Goal: Information Seeking & Learning: Find specific page/section

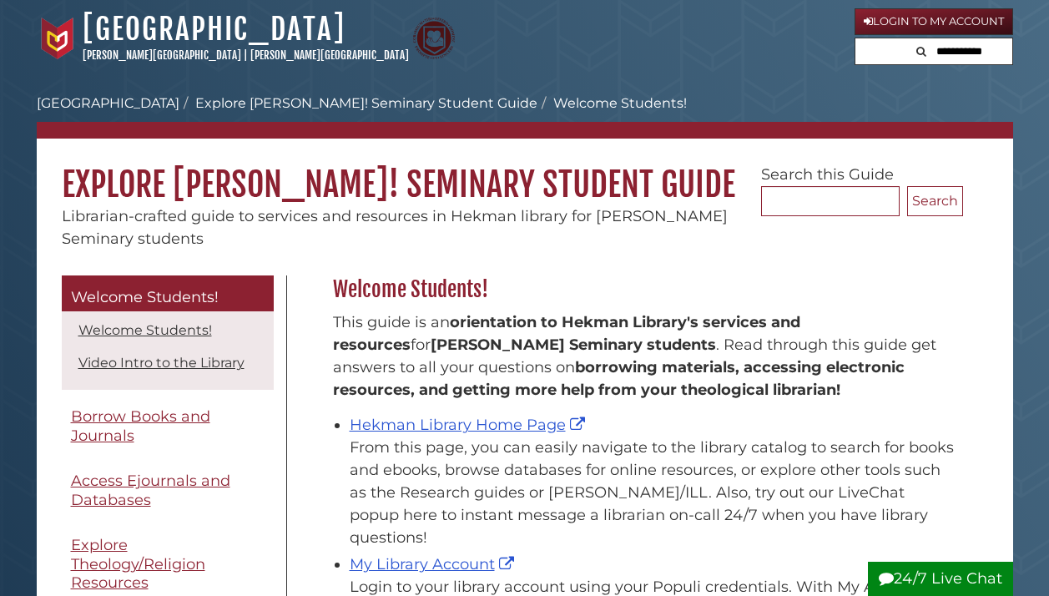
scroll to position [246, 639]
click at [513, 423] on link "Hekman Library Home Page" at bounding box center [470, 425] width 240 height 18
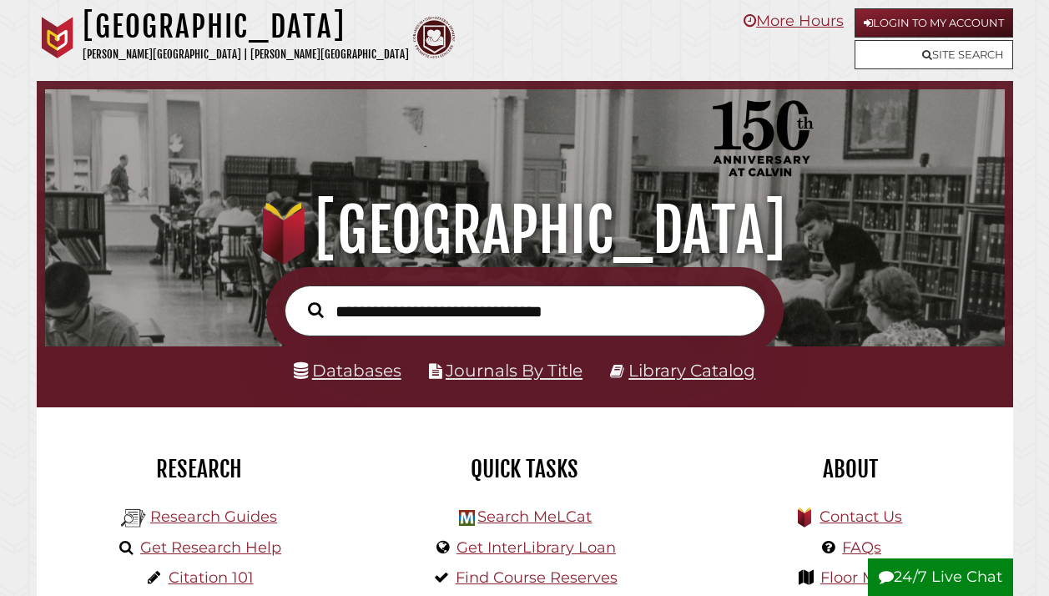
scroll to position [317, 952]
click at [372, 371] on link "Databases" at bounding box center [348, 371] width 108 height 20
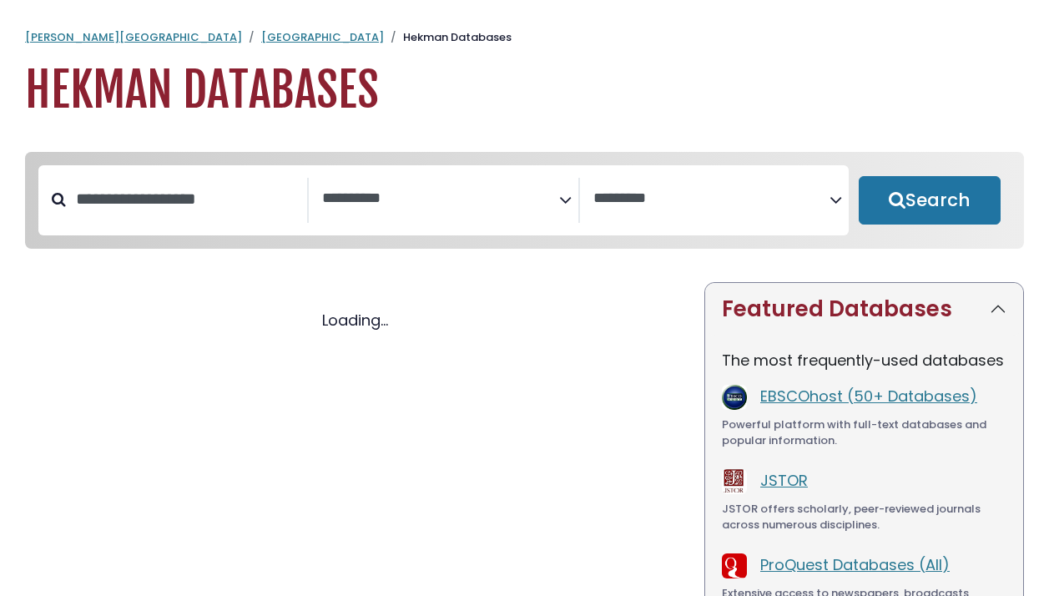
select select "Database Subject Filter"
select select "Database Vendors Filter"
select select "Database Subject Filter"
select select "Database Vendors Filter"
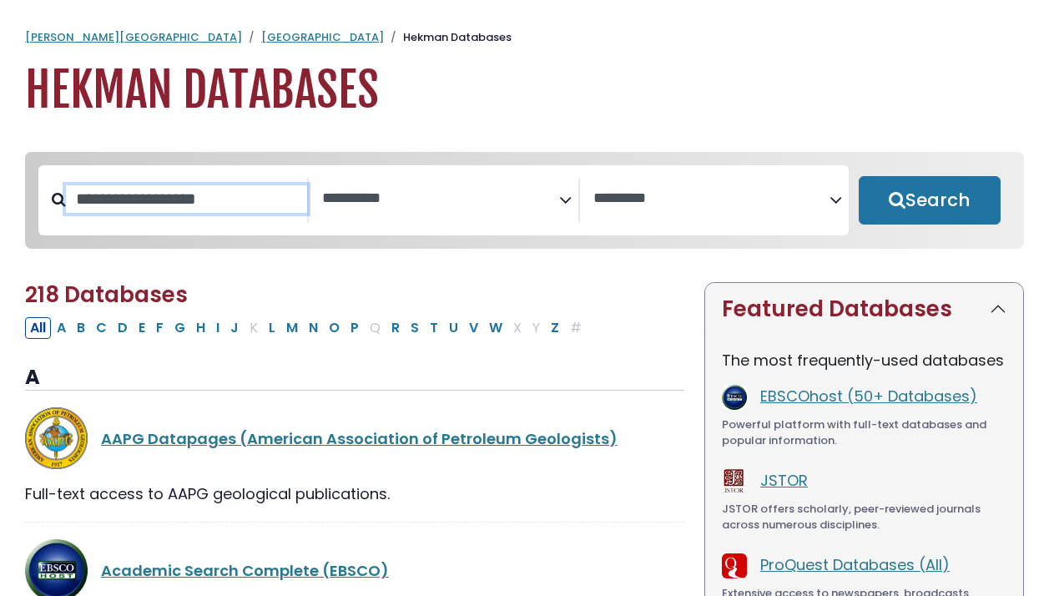
click at [233, 213] on input "Search database by title or keyword" at bounding box center [186, 199] width 241 height 28
type input "****"
click at [929, 201] on button "Search" at bounding box center [930, 200] width 142 height 48
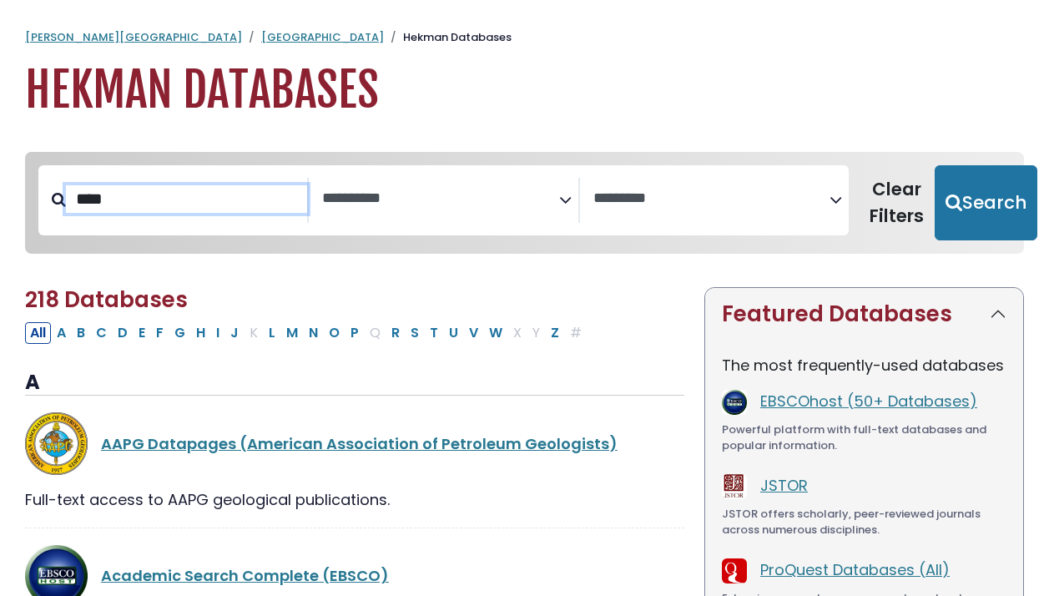
select select "Database Subject Filter"
select select "Database Vendors Filter"
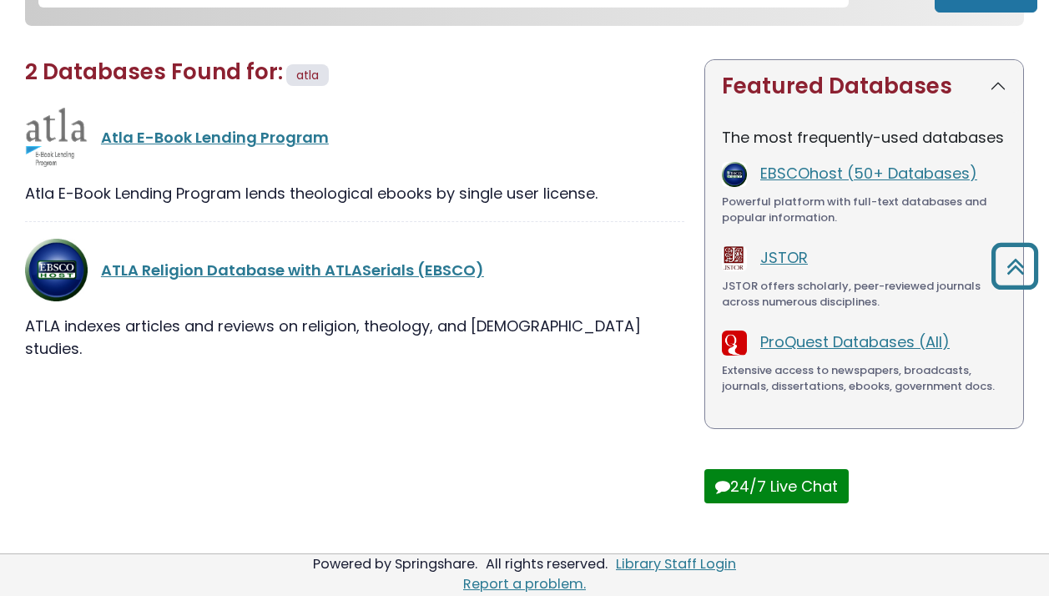
scroll to position [227, 0]
click at [284, 267] on link "ATLA Religion Database with ATLASerials (EBSCO)" at bounding box center [292, 270] width 383 height 21
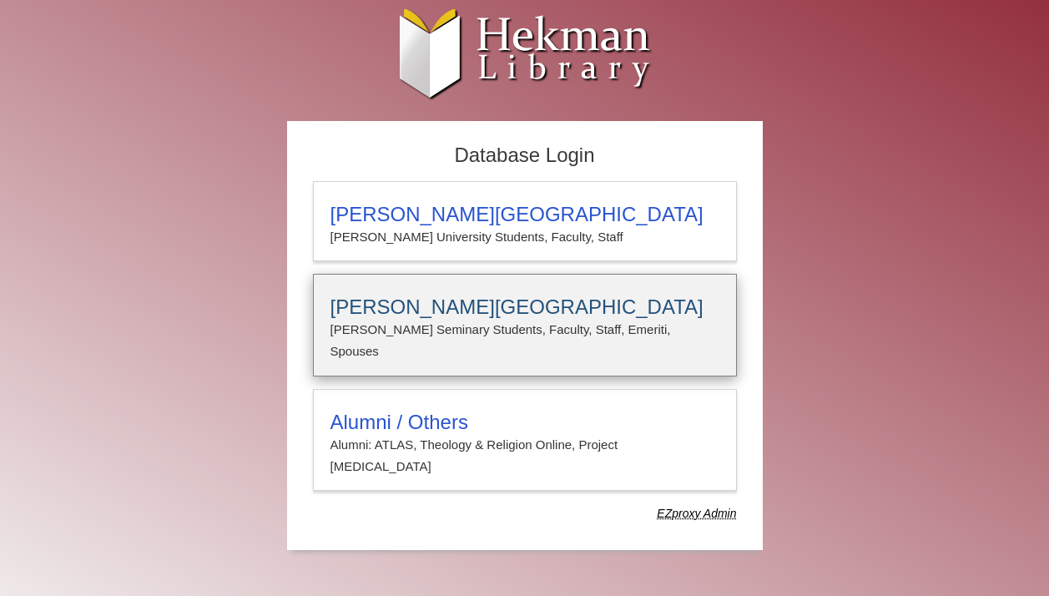
click at [468, 302] on h3 "Calvin Theological Seminary" at bounding box center [525, 307] width 389 height 23
